Goal: Ask a question

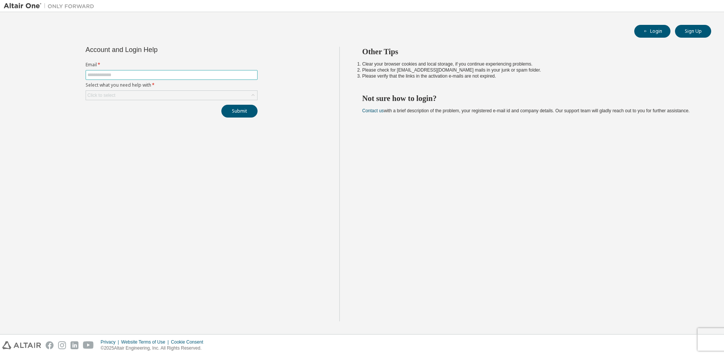
click at [150, 71] on span at bounding box center [172, 75] width 172 height 10
click at [121, 76] on input "text" at bounding box center [171, 75] width 168 height 6
type input "**********"
click at [117, 94] on div "Click to select" at bounding box center [171, 95] width 171 height 9
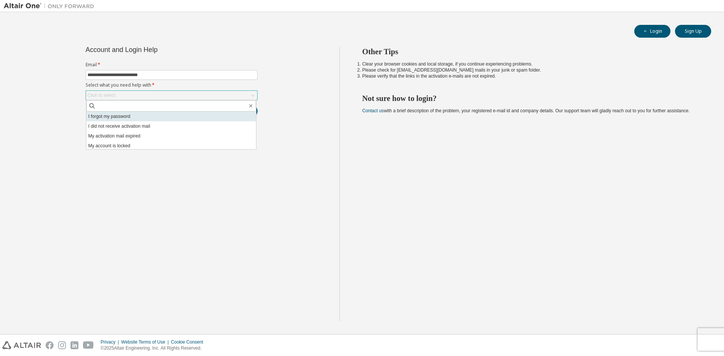
click at [130, 118] on li "I forgot my password" at bounding box center [171, 117] width 170 height 10
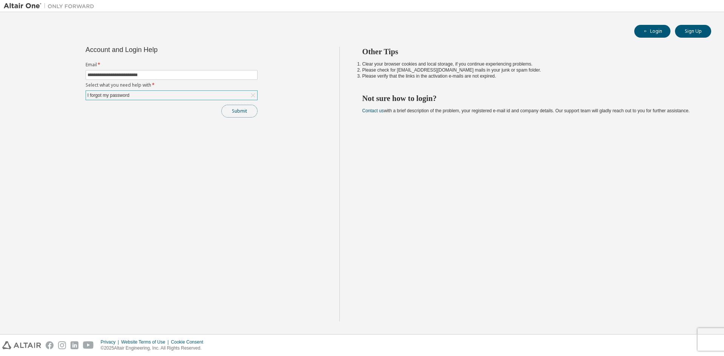
click at [232, 113] on button "Submit" at bounding box center [239, 111] width 36 height 13
click at [239, 113] on button "Submit" at bounding box center [239, 111] width 36 height 13
